Goal: Information Seeking & Learning: Check status

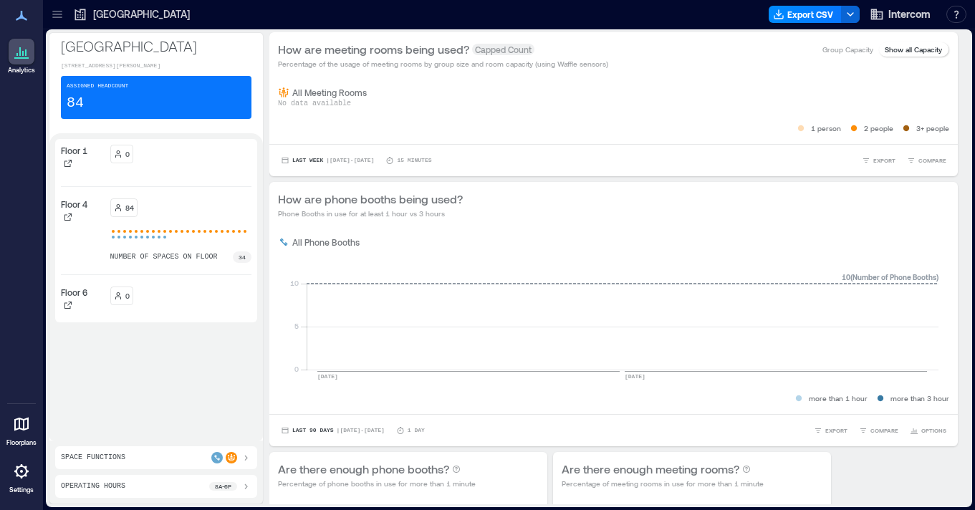
click at [198, 213] on div "84" at bounding box center [181, 207] width 142 height 19
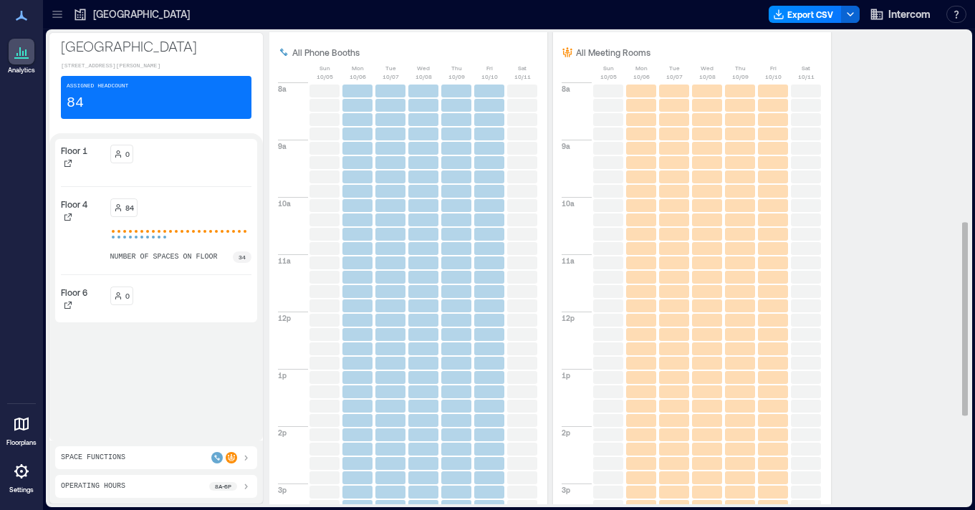
scroll to position [460, 0]
click at [87, 214] on div "Floor 4" at bounding box center [83, 211] width 44 height 26
click at [87, 208] on p "Floor 4" at bounding box center [74, 203] width 26 height 11
click at [140, 168] on div "0" at bounding box center [181, 160] width 142 height 30
click at [67, 213] on icon at bounding box center [68, 217] width 9 height 9
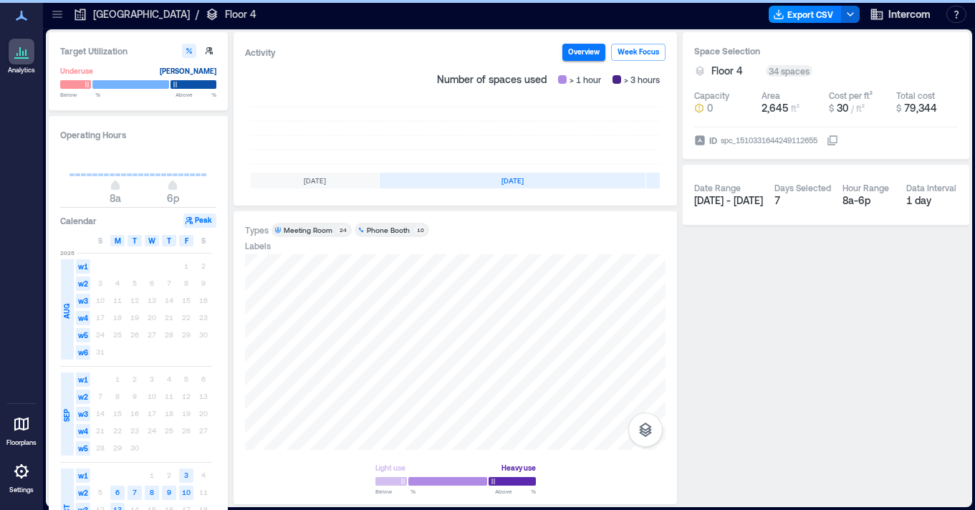
scroll to position [0, 365]
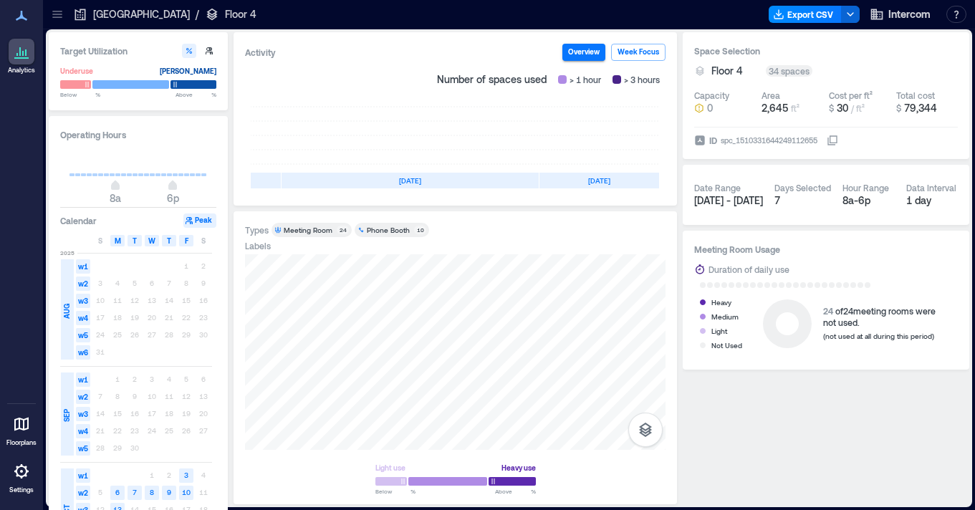
drag, startPoint x: 455, startPoint y: 248, endPoint x: 689, endPoint y: 310, distance: 241.4
click at [400, 299] on div at bounding box center [455, 352] width 420 height 196
